Goal: Navigation & Orientation: Find specific page/section

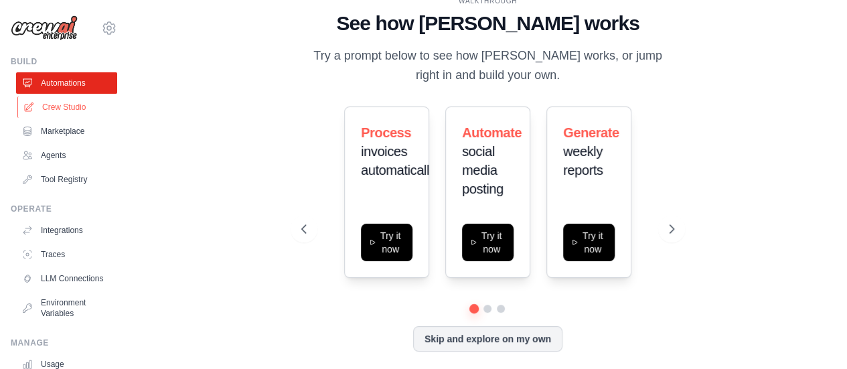
click at [54, 113] on link "Crew Studio" at bounding box center [67, 106] width 101 height 21
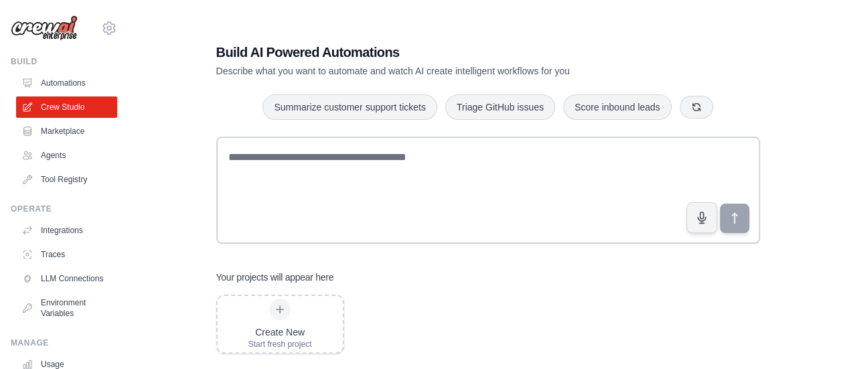
scroll to position [111, 0]
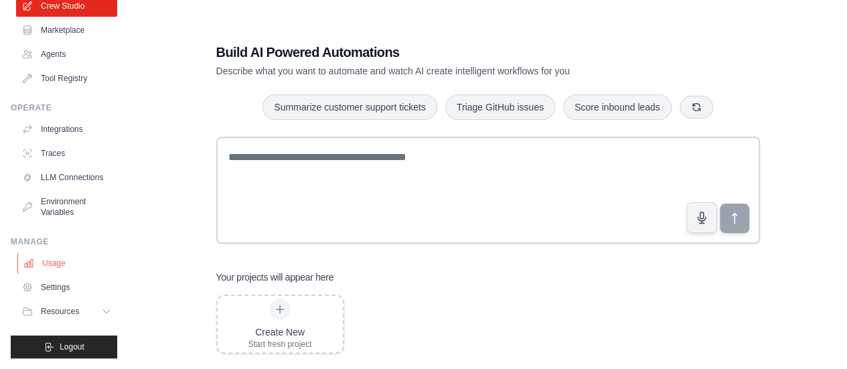
click at [54, 264] on link "Usage" at bounding box center [67, 262] width 101 height 21
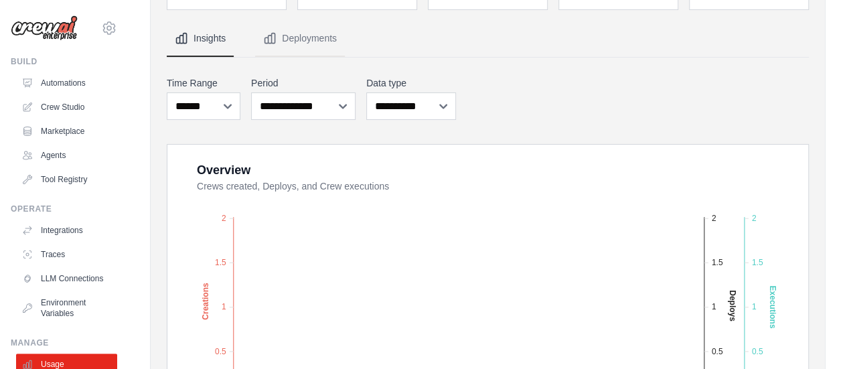
scroll to position [112, 0]
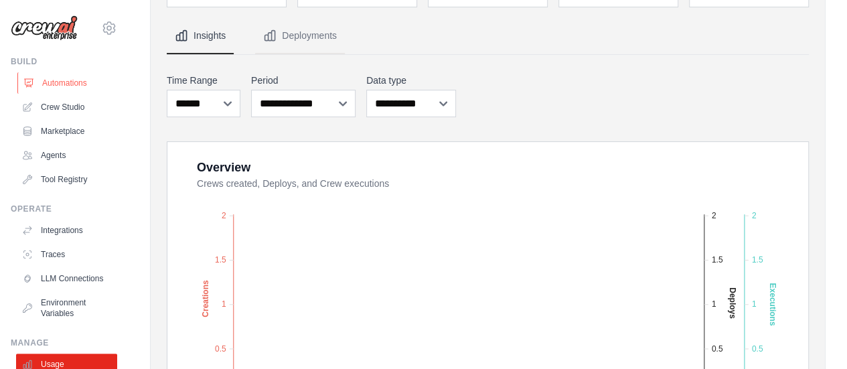
click at [64, 83] on link "Automations" at bounding box center [67, 82] width 101 height 21
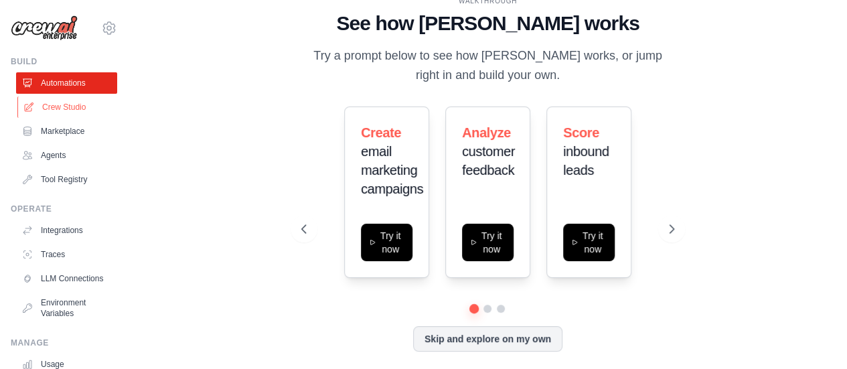
click at [61, 114] on link "Crew Studio" at bounding box center [67, 106] width 101 height 21
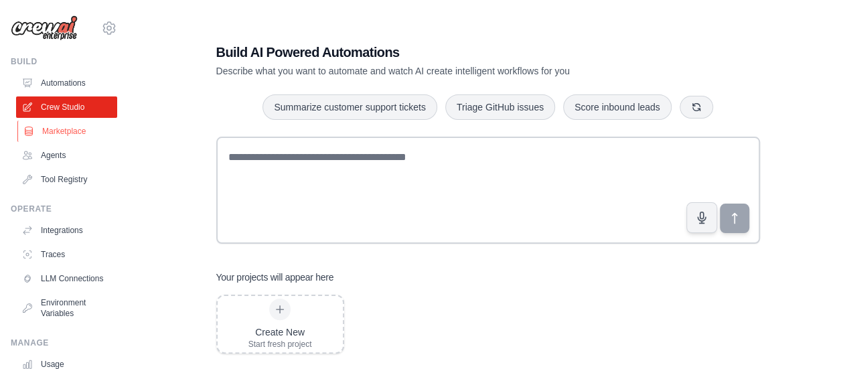
click at [59, 134] on link "Marketplace" at bounding box center [67, 130] width 101 height 21
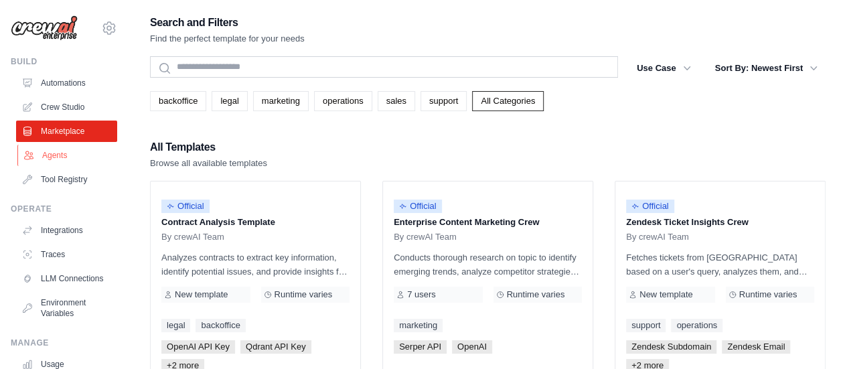
click at [58, 154] on link "Agents" at bounding box center [67, 155] width 101 height 21
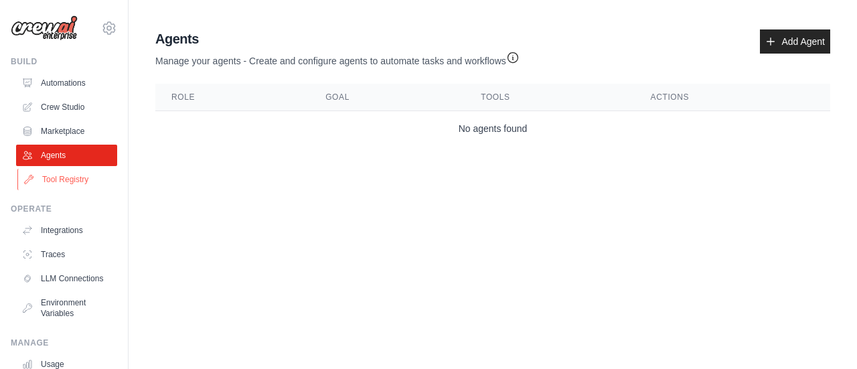
click at [58, 174] on link "Tool Registry" at bounding box center [67, 179] width 101 height 21
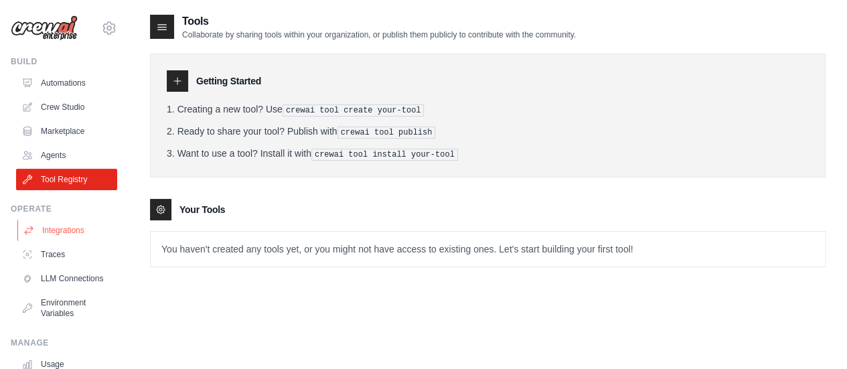
click at [56, 232] on link "Integrations" at bounding box center [67, 230] width 101 height 21
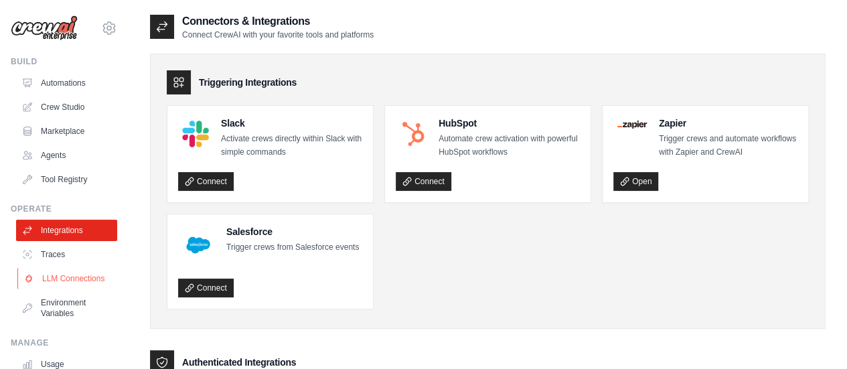
click at [56, 287] on link "LLM Connections" at bounding box center [67, 278] width 101 height 21
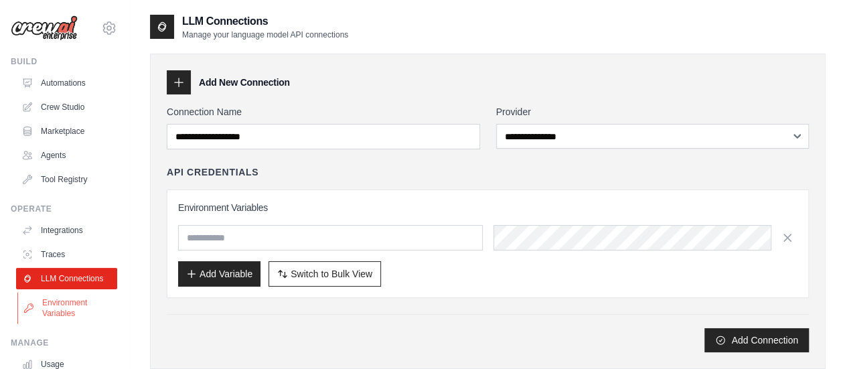
click at [56, 315] on link "Environment Variables" at bounding box center [67, 308] width 101 height 32
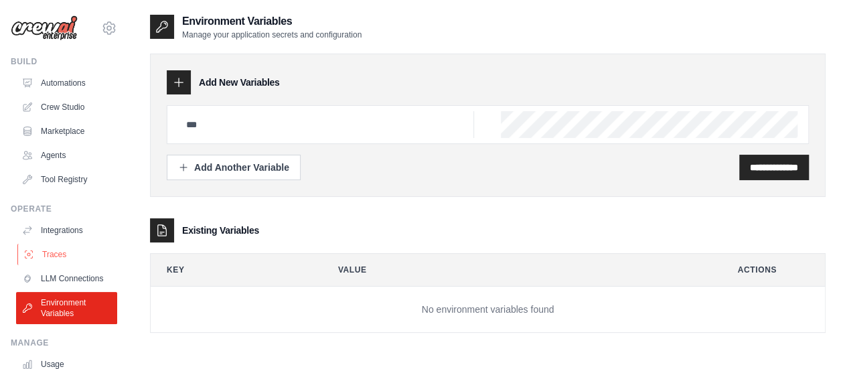
click at [45, 252] on link "Traces" at bounding box center [67, 254] width 101 height 21
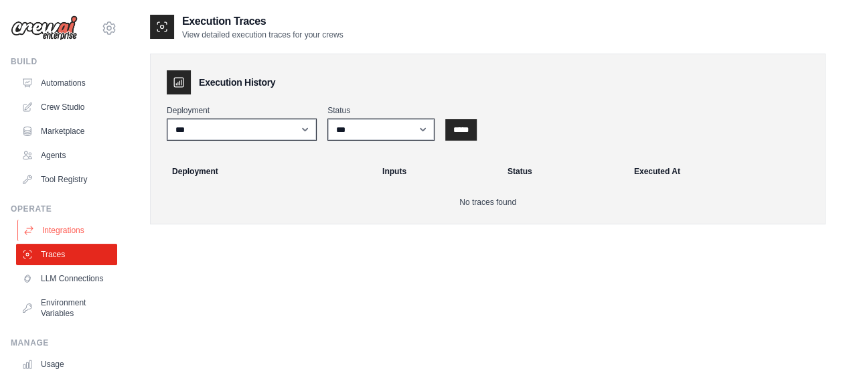
click at [59, 230] on link "Integrations" at bounding box center [67, 230] width 101 height 21
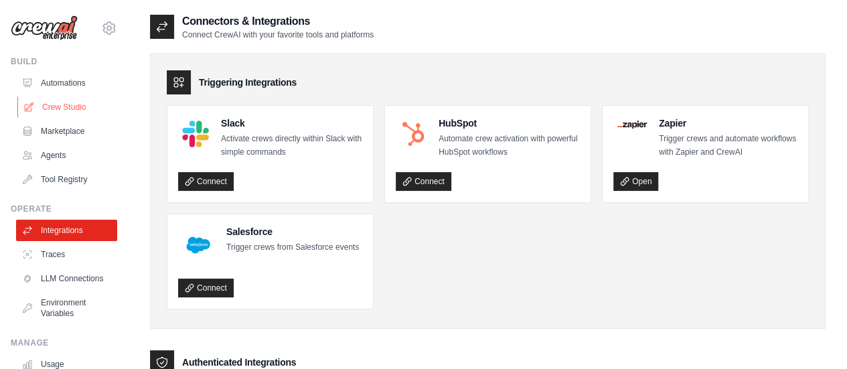
click at [52, 102] on link "Crew Studio" at bounding box center [67, 106] width 101 height 21
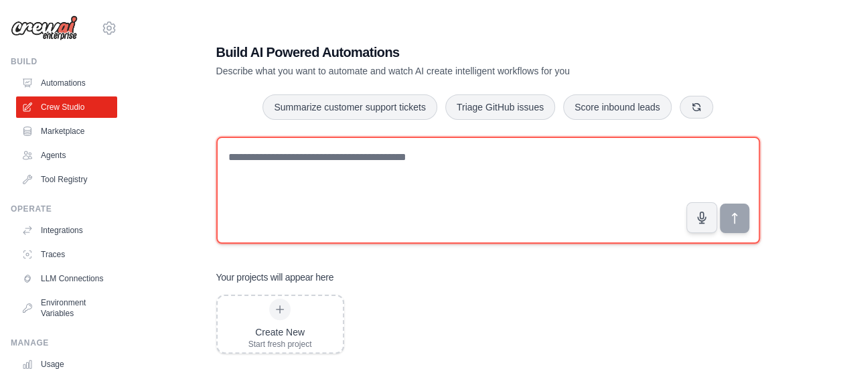
click at [376, 148] on textarea at bounding box center [487, 190] width 543 height 107
type textarea "********"
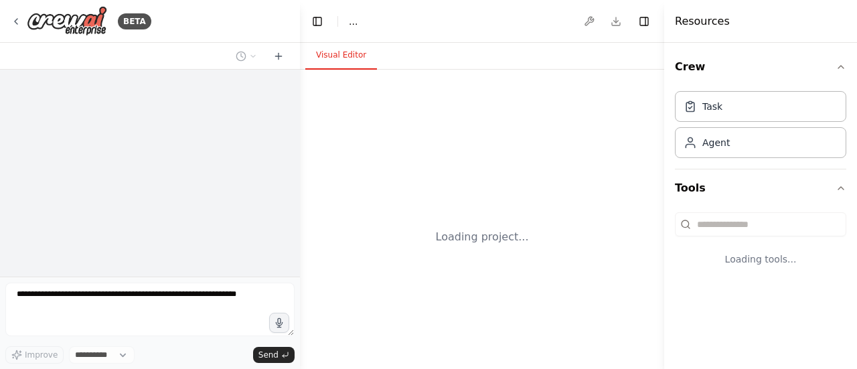
select select "****"
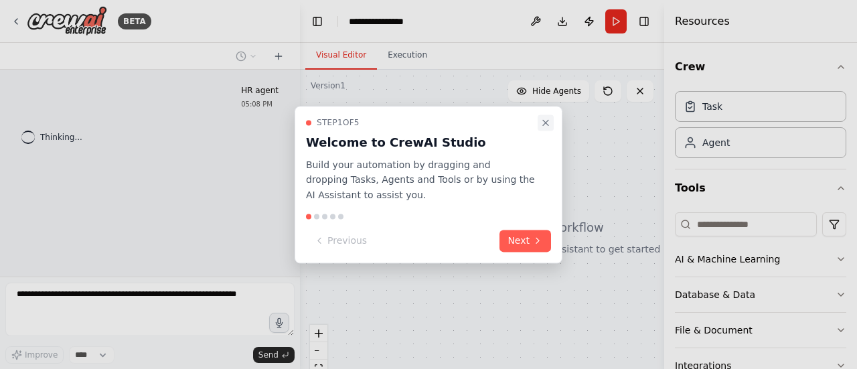
click at [543, 122] on icon "Close walkthrough" at bounding box center [545, 122] width 11 height 11
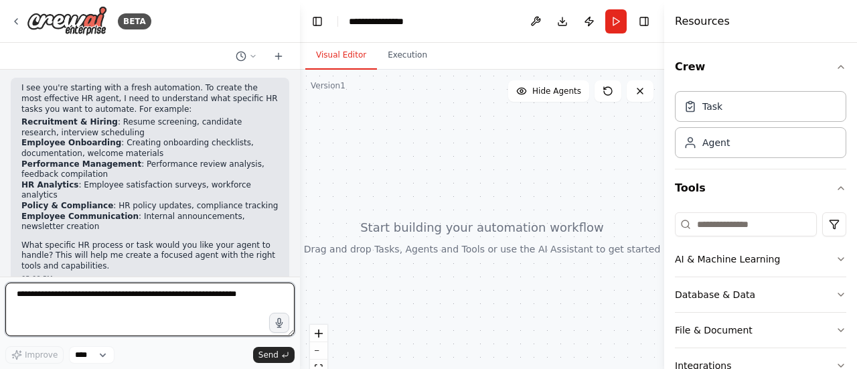
scroll to position [170, 0]
click at [230, 295] on textarea at bounding box center [149, 309] width 289 height 54
type textarea "**********"
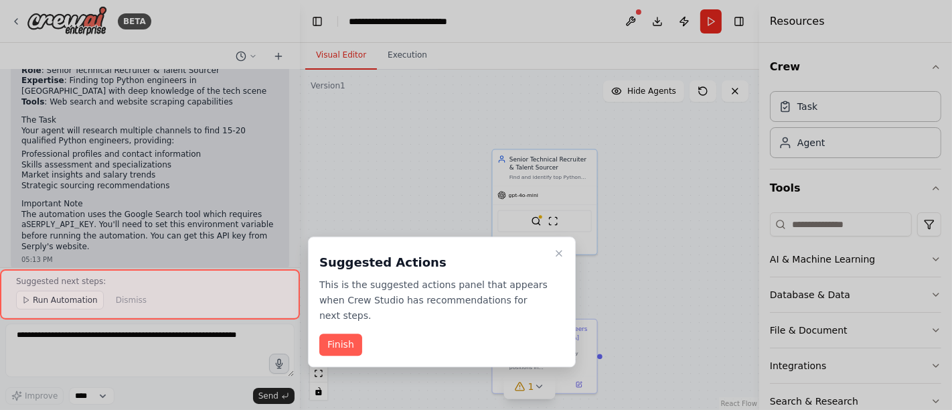
scroll to position [1116, 0]
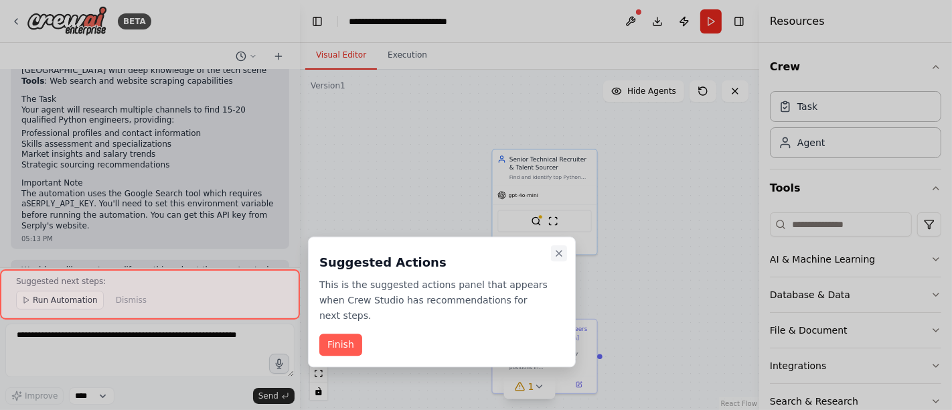
click at [557, 256] on icon "Close walkthrough" at bounding box center [558, 253] width 11 height 11
